Goal: Navigation & Orientation: Find specific page/section

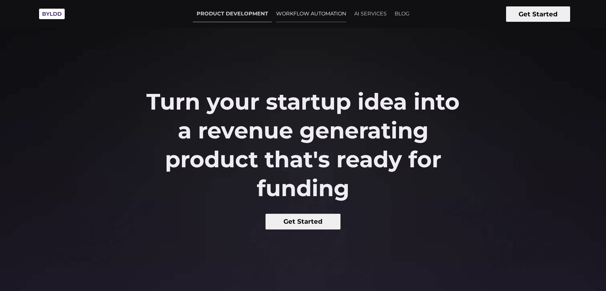
click at [310, 11] on link "WORKFLOW AUTOMATION" at bounding box center [311, 14] width 78 height 16
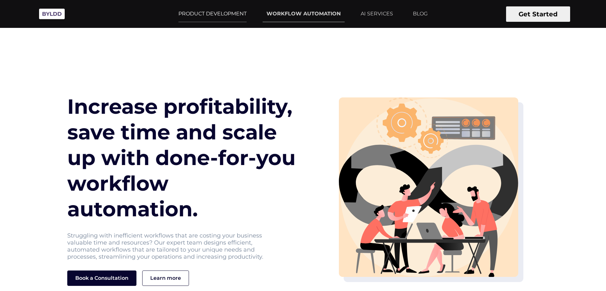
click at [219, 18] on link "PRODUCT DEVELOPMENT" at bounding box center [212, 14] width 76 height 16
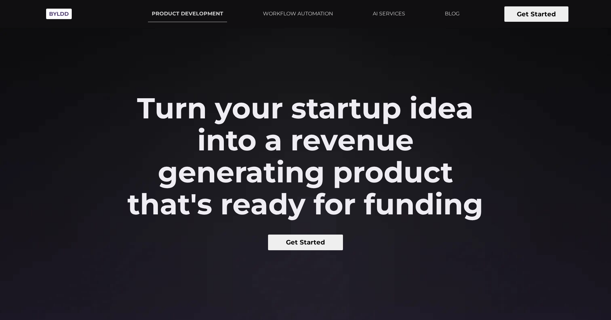
drag, startPoint x: 37, startPoint y: 0, endPoint x: 33, endPoint y: 289, distance: 289.4
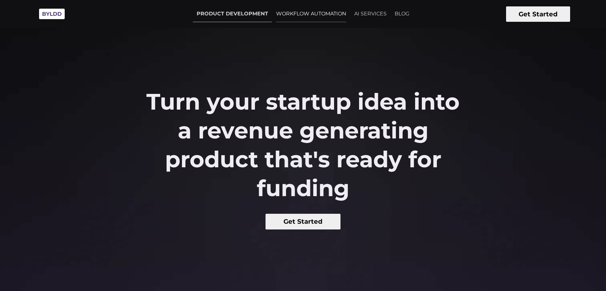
click at [320, 14] on link "WORKFLOW AUTOMATION" at bounding box center [311, 14] width 78 height 16
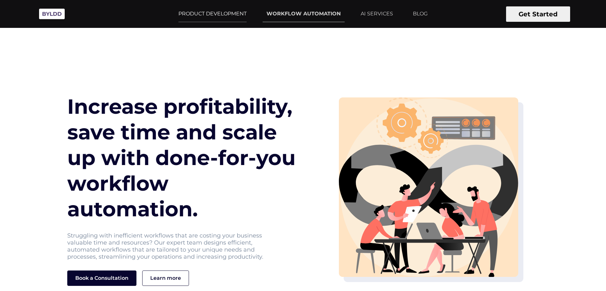
click at [223, 14] on link "PRODUCT DEVELOPMENT" at bounding box center [212, 14] width 76 height 16
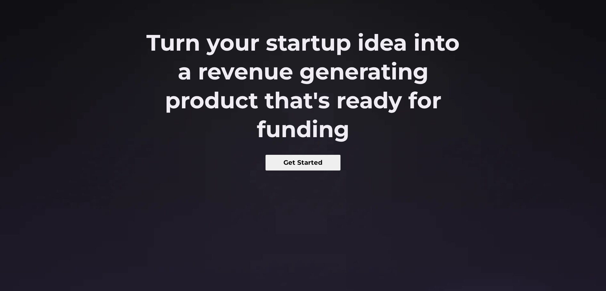
scroll to position [120, 0]
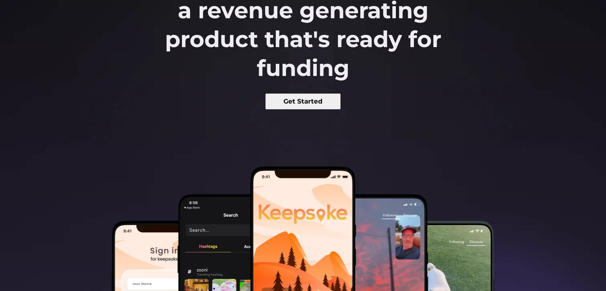
click at [308, 101] on button "Get Started" at bounding box center [302, 101] width 75 height 16
